Goal: Information Seeking & Learning: Learn about a topic

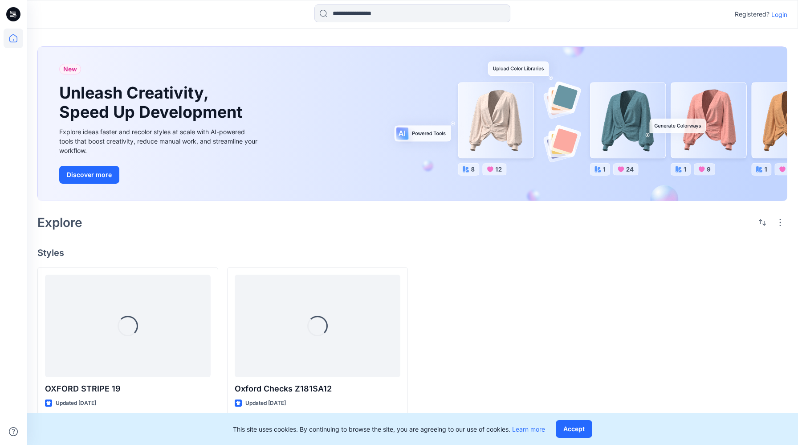
click at [775, 13] on p "Login" at bounding box center [779, 14] width 16 height 9
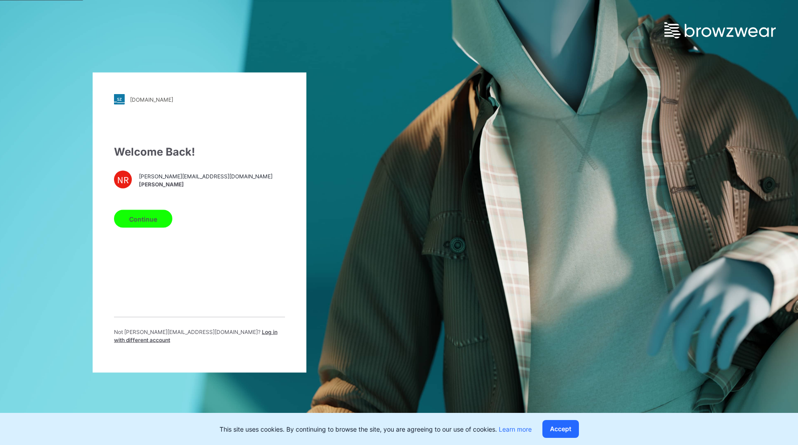
click at [139, 217] on button "Continue" at bounding box center [143, 219] width 58 height 18
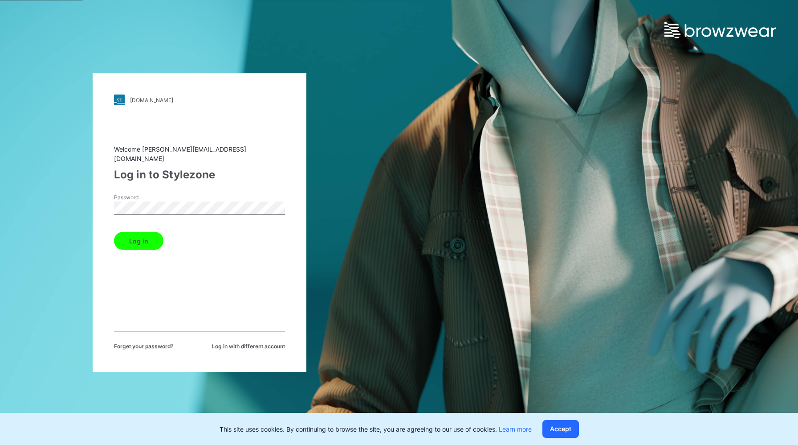
click at [114, 232] on button "Log in" at bounding box center [138, 241] width 49 height 18
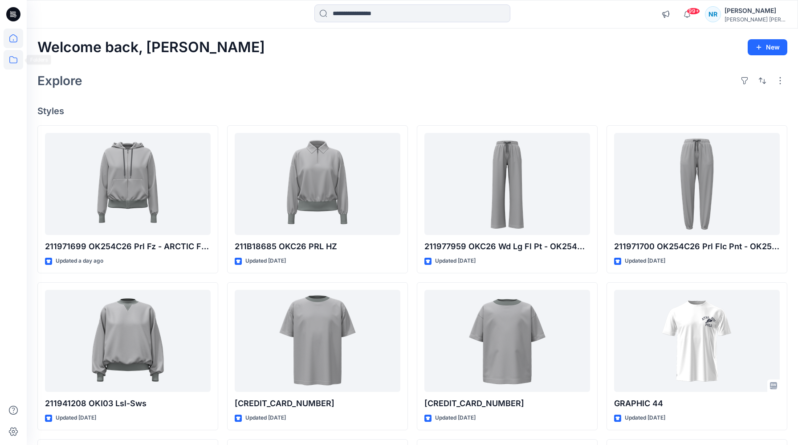
click at [14, 57] on icon at bounding box center [13, 59] width 8 height 7
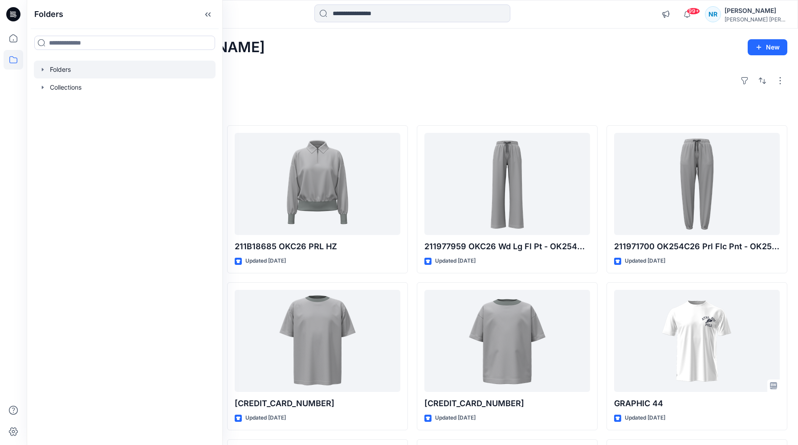
click at [46, 71] on icon "button" at bounding box center [42, 69] width 7 height 7
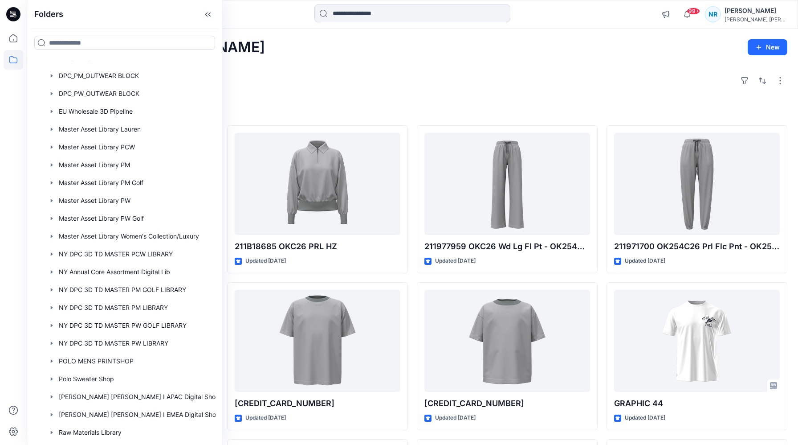
scroll to position [298, 0]
click at [108, 267] on div at bounding box center [130, 271] width 192 height 18
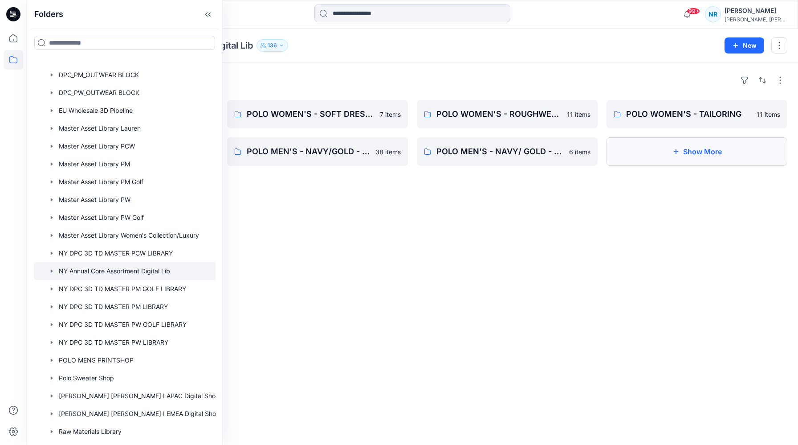
click at [654, 156] on button "Show More" at bounding box center [697, 151] width 181 height 29
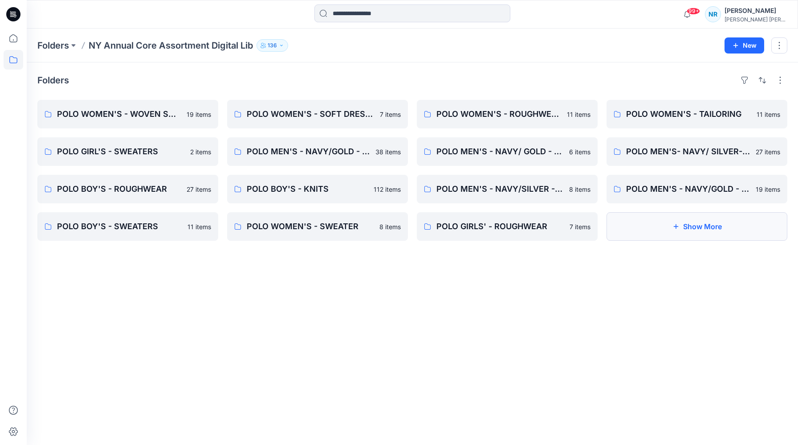
click at [634, 227] on button "Show More" at bounding box center [697, 226] width 181 height 29
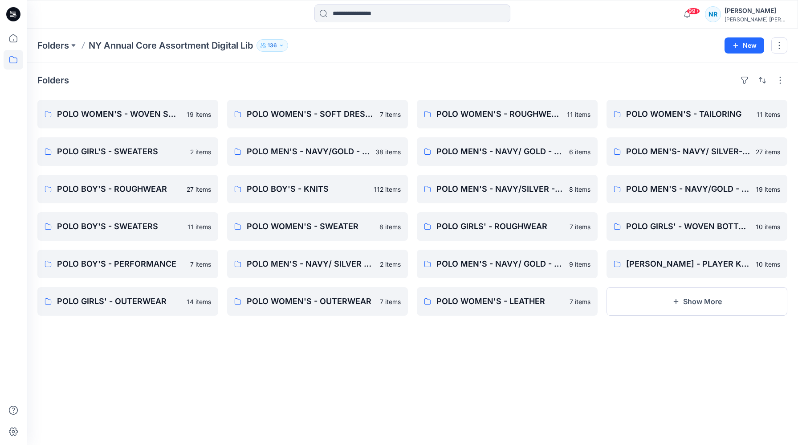
click at [543, 351] on div "Folders POLO WOMEN'S - WOVEN SHIRT 19 items POLO GIRL'S - SWEATERS 2 items POLO…" at bounding box center [412, 253] width 771 height 382
click at [328, 109] on p "POLO WOMEN'S - SOFT DRESSING" at bounding box center [317, 114] width 140 height 12
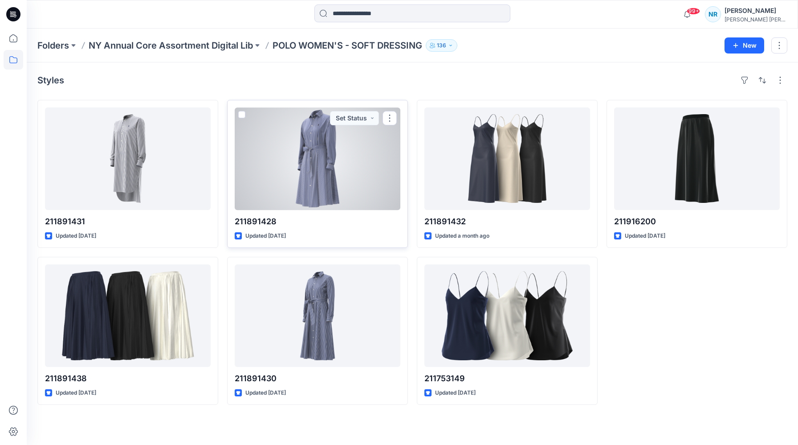
click at [335, 196] on div at bounding box center [318, 158] width 166 height 102
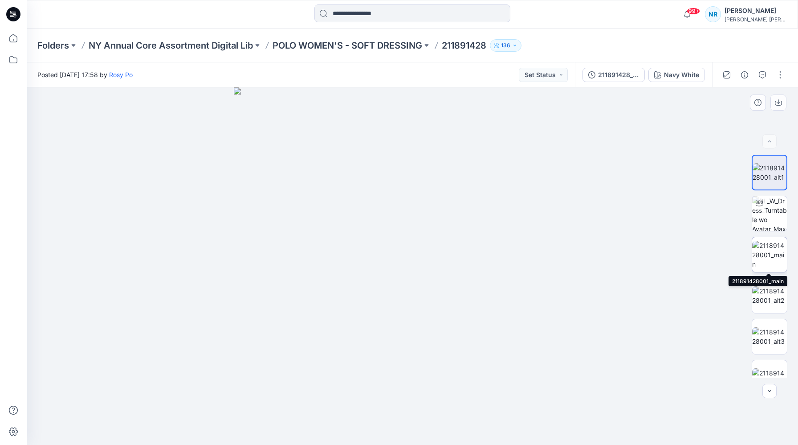
click at [770, 259] on img at bounding box center [769, 255] width 35 height 28
click at [782, 78] on button "button" at bounding box center [780, 75] width 14 height 14
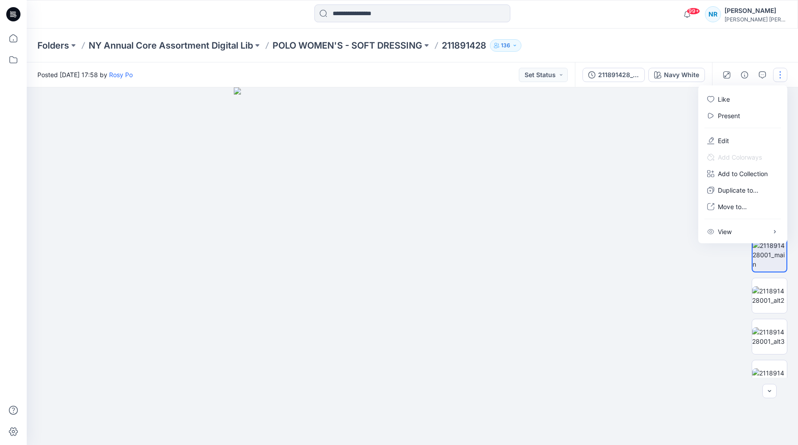
click at [778, 74] on button "button" at bounding box center [780, 75] width 14 height 14
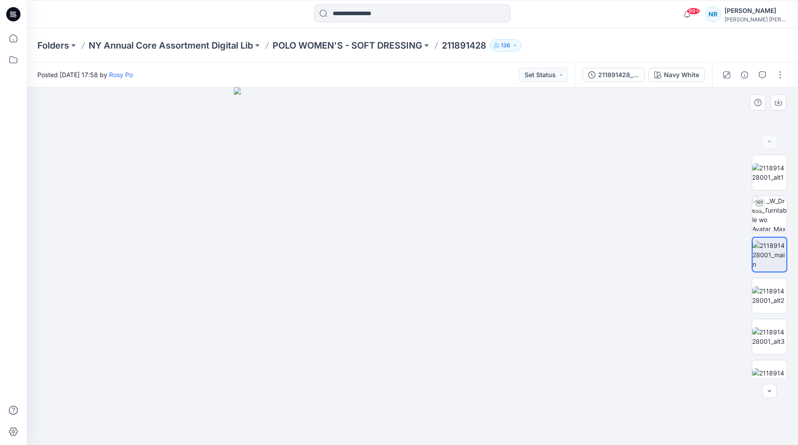
click at [680, 136] on div at bounding box center [412, 265] width 771 height 357
click at [778, 105] on icon "button" at bounding box center [778, 103] width 7 height 5
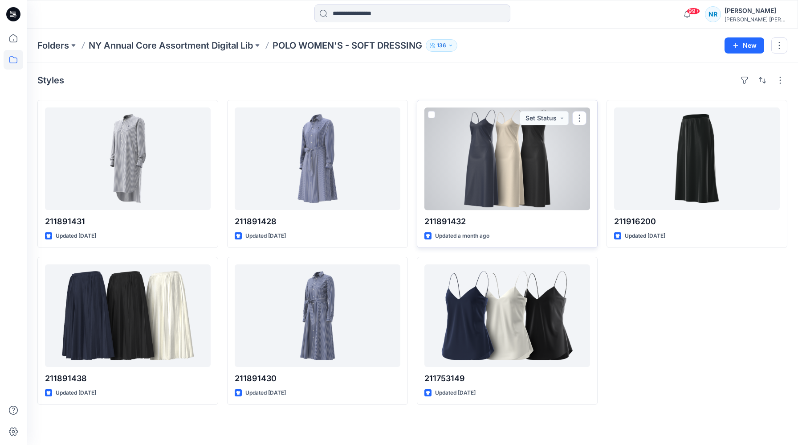
click at [445, 183] on div at bounding box center [508, 158] width 166 height 102
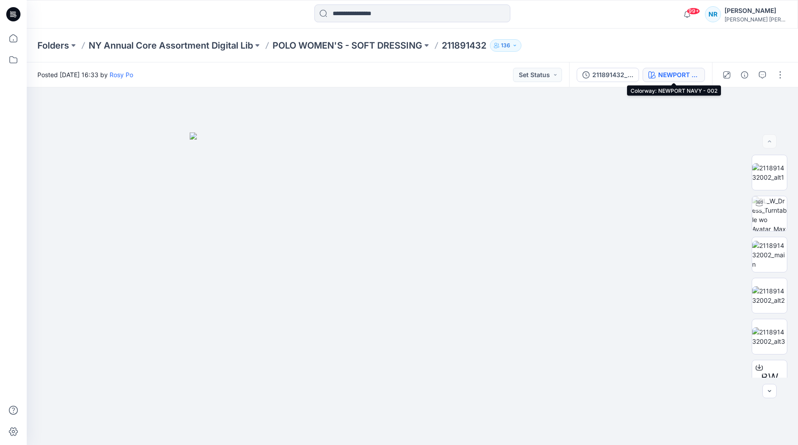
click at [687, 78] on div "NEWPORT NAVY - 002" at bounding box center [678, 75] width 41 height 10
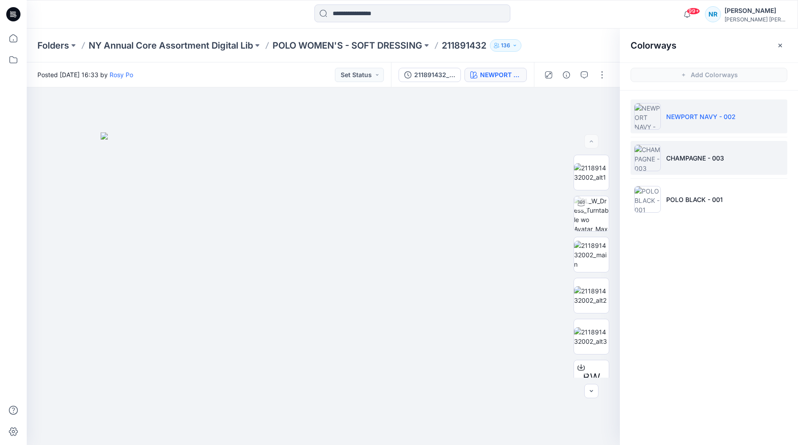
click at [689, 155] on p "CHAMPAGNE - 003" at bounding box center [695, 157] width 58 height 9
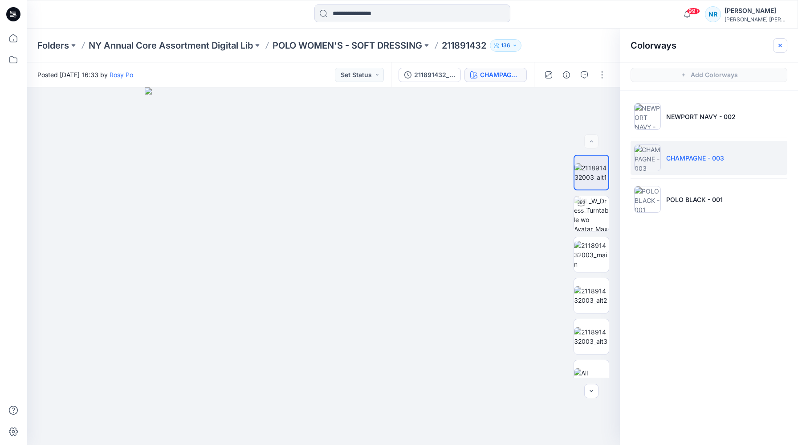
click at [780, 46] on icon "button" at bounding box center [780, 45] width 7 height 7
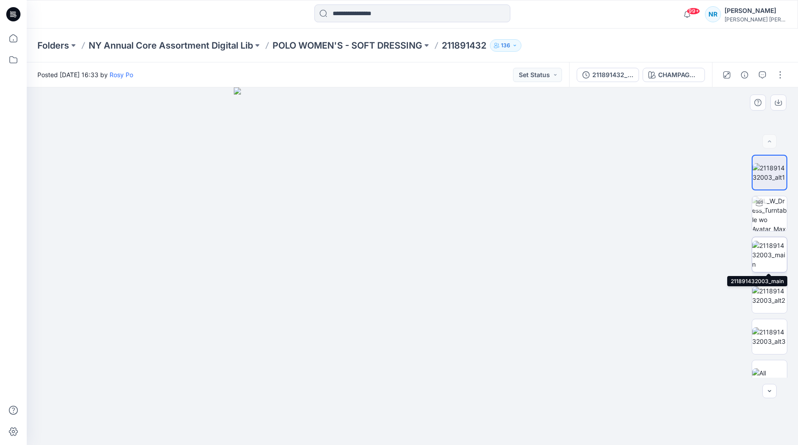
click at [769, 250] on img at bounding box center [769, 255] width 35 height 28
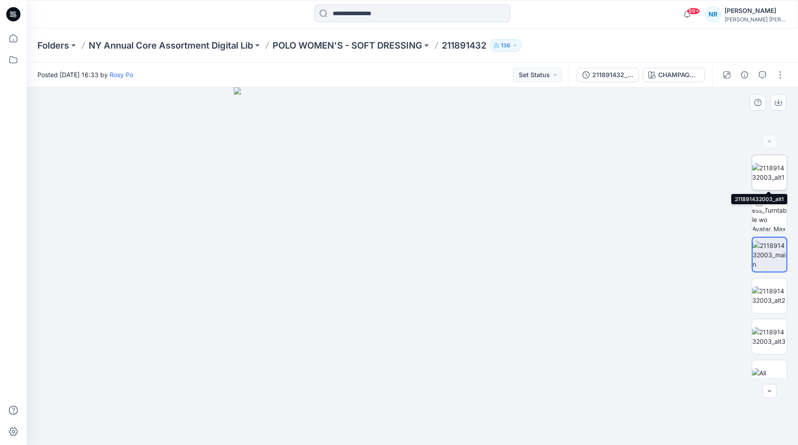
click at [768, 178] on img at bounding box center [769, 172] width 35 height 19
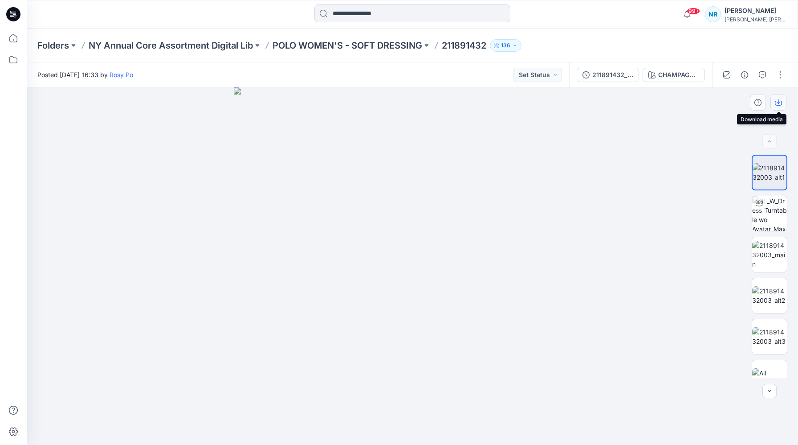
click at [778, 104] on icon "button" at bounding box center [778, 102] width 7 height 7
